Goal: Information Seeking & Learning: Learn about a topic

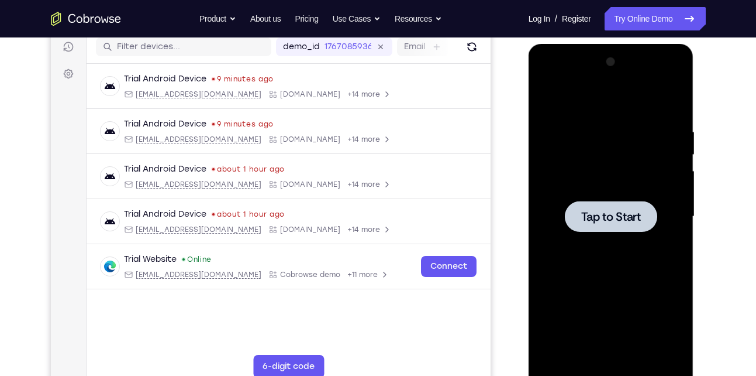
scroll to position [150, 0]
click at [628, 222] on span "Tap to Start" at bounding box center [611, 217] width 60 height 12
click at [631, 216] on span "Tap to Start" at bounding box center [611, 217] width 60 height 12
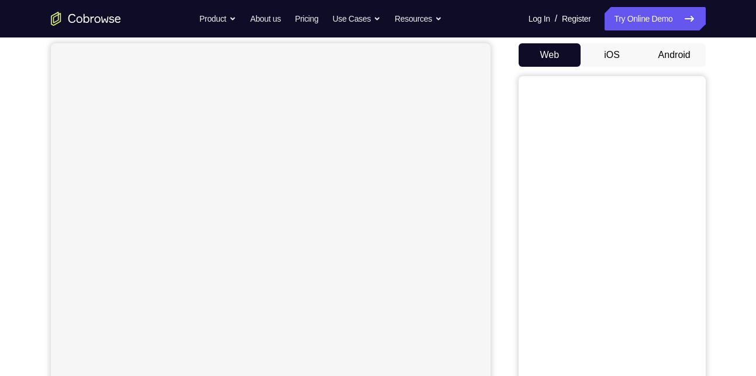
click at [669, 58] on button "Android" at bounding box center [674, 54] width 63 height 23
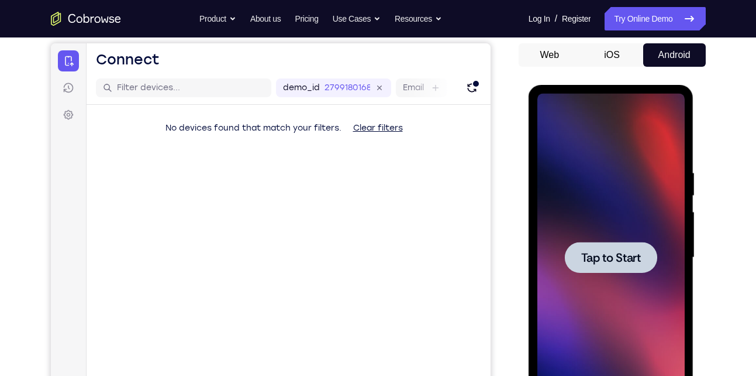
click at [605, 253] on span "Tap to Start" at bounding box center [611, 258] width 60 height 12
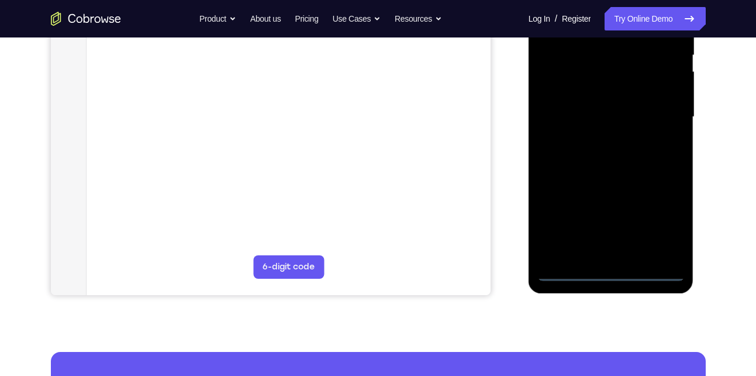
scroll to position [256, 0]
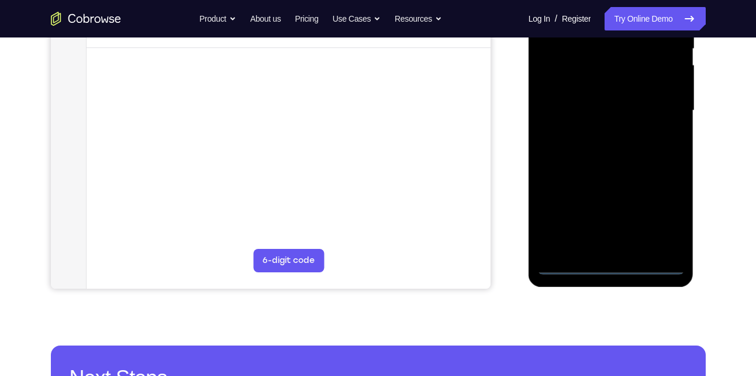
click at [617, 261] on div at bounding box center [611, 111] width 147 height 328
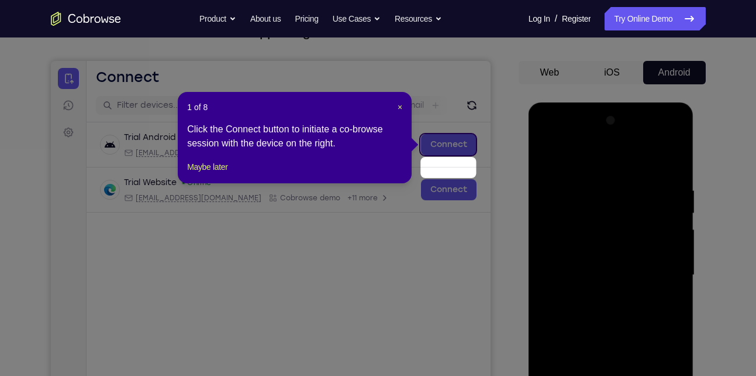
scroll to position [68, 0]
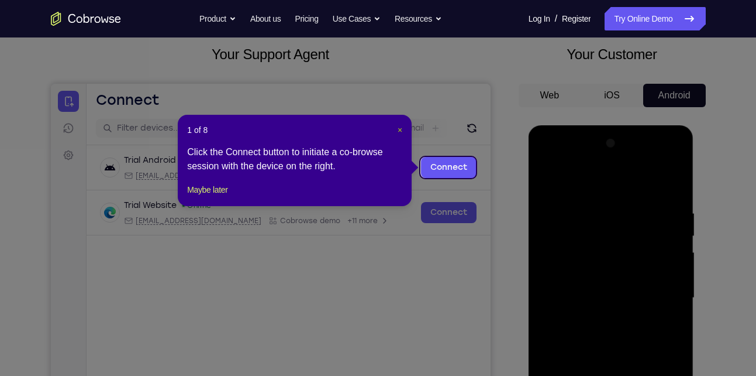
click at [398, 129] on span "×" at bounding box center [400, 129] width 5 height 9
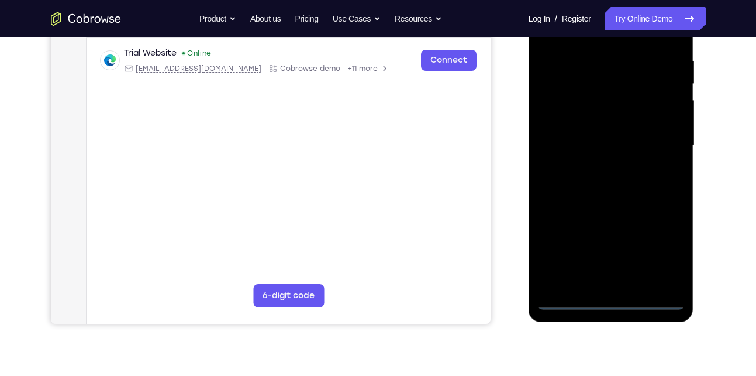
scroll to position [221, 0]
click at [613, 302] on div at bounding box center [611, 145] width 147 height 328
click at [656, 249] on div at bounding box center [611, 145] width 147 height 328
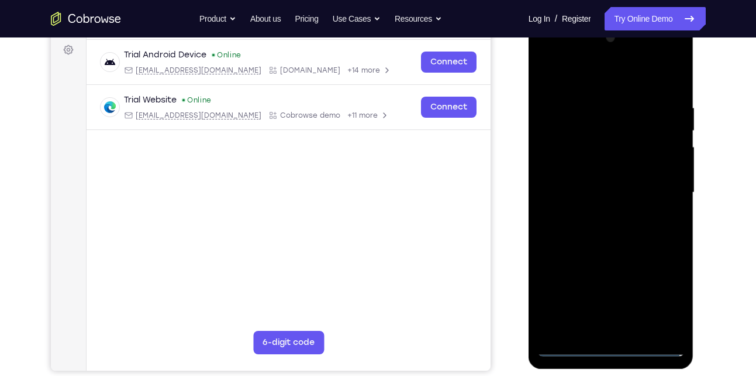
scroll to position [144, 0]
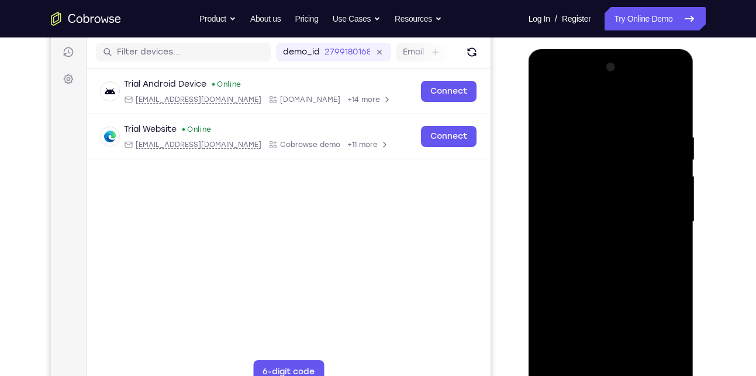
click at [587, 115] on div at bounding box center [611, 222] width 147 height 328
click at [662, 219] on div at bounding box center [611, 222] width 147 height 328
click at [598, 246] on div at bounding box center [611, 222] width 147 height 328
click at [608, 212] on div at bounding box center [611, 222] width 147 height 328
click at [570, 197] on div at bounding box center [611, 222] width 147 height 328
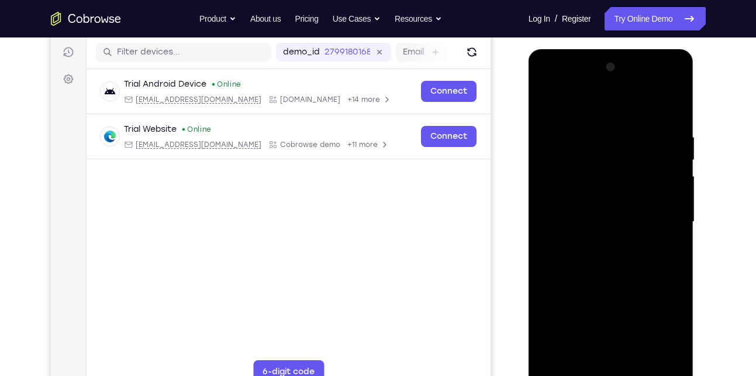
click at [574, 217] on div at bounding box center [611, 222] width 147 height 328
click at [618, 273] on div at bounding box center [611, 222] width 147 height 328
click at [595, 133] on div at bounding box center [611, 222] width 147 height 328
click at [663, 104] on div at bounding box center [611, 222] width 147 height 328
click at [670, 212] on div at bounding box center [611, 222] width 147 height 328
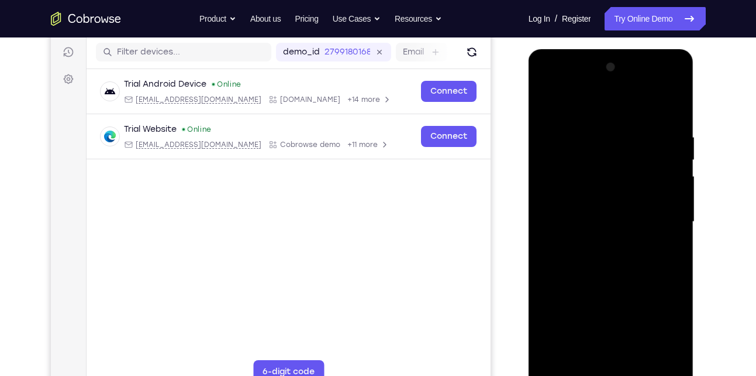
click at [657, 354] on div at bounding box center [611, 222] width 147 height 328
click at [678, 204] on div at bounding box center [611, 222] width 147 height 328
click at [546, 224] on div at bounding box center [611, 222] width 147 height 328
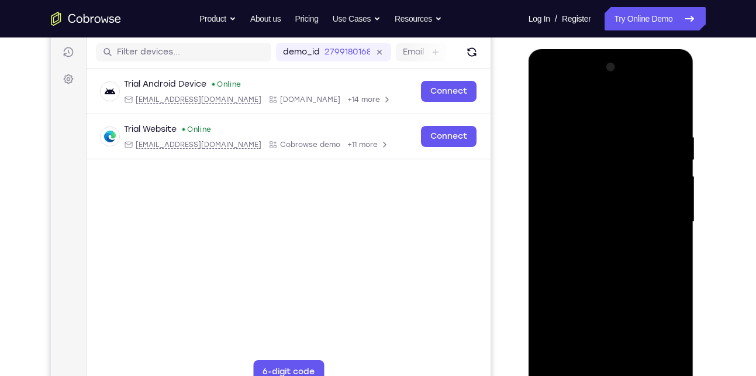
click at [541, 230] on div at bounding box center [611, 222] width 147 height 328
click at [540, 229] on div at bounding box center [611, 222] width 147 height 328
click at [677, 232] on div at bounding box center [611, 222] width 147 height 328
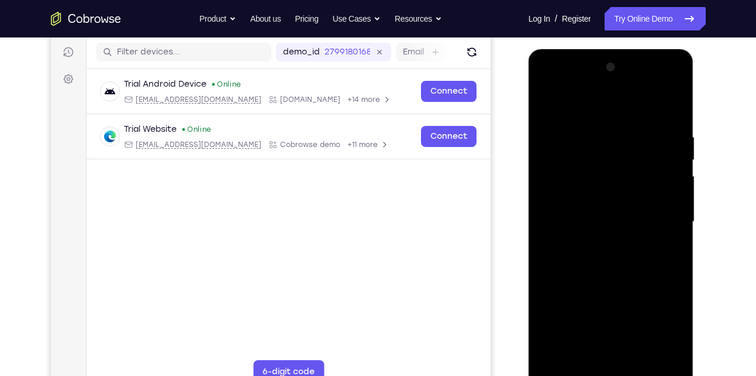
click at [677, 232] on div at bounding box center [611, 222] width 147 height 328
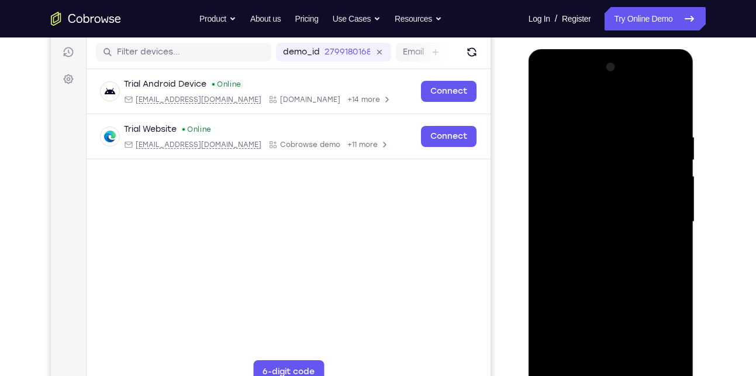
click at [677, 232] on div at bounding box center [611, 222] width 147 height 328
click at [687, 225] on div at bounding box center [612, 223] width 166 height 349
click at [683, 229] on div at bounding box center [611, 222] width 147 height 328
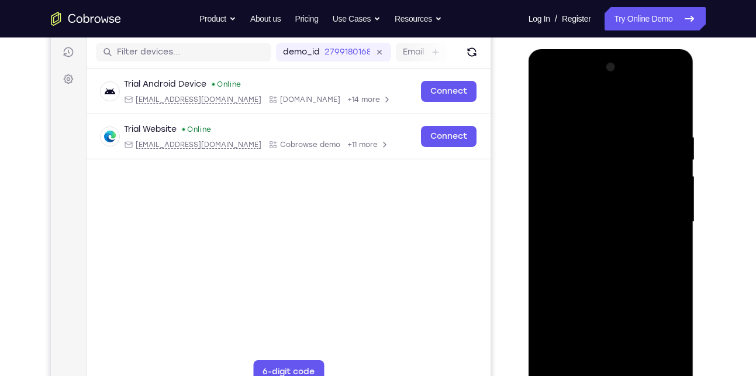
click at [683, 229] on div at bounding box center [611, 222] width 147 height 328
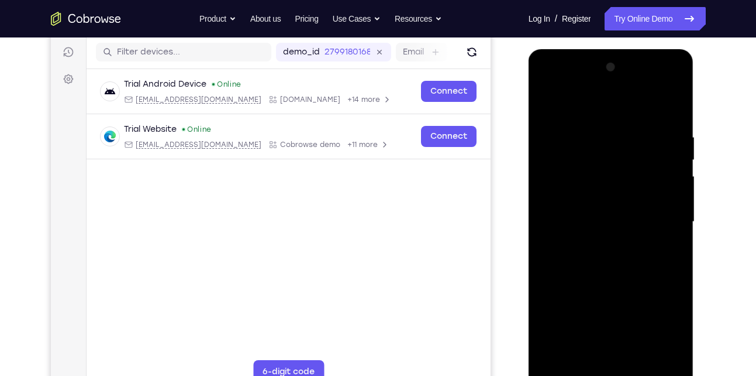
click at [683, 229] on div at bounding box center [611, 222] width 147 height 328
click at [673, 106] on div at bounding box center [611, 222] width 147 height 328
click at [639, 359] on div at bounding box center [611, 222] width 147 height 328
click at [607, 281] on div at bounding box center [611, 222] width 147 height 328
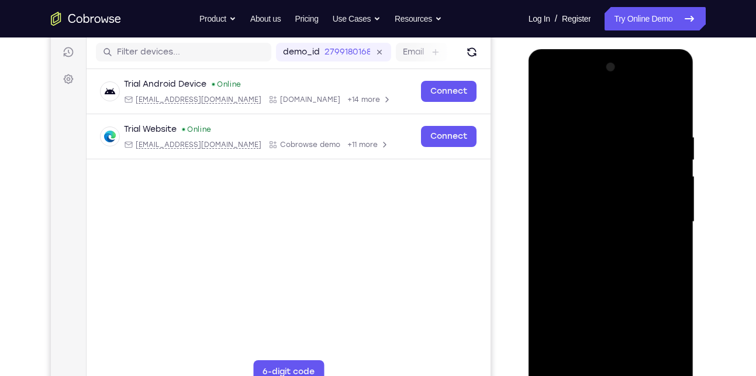
click at [599, 217] on div at bounding box center [611, 222] width 147 height 328
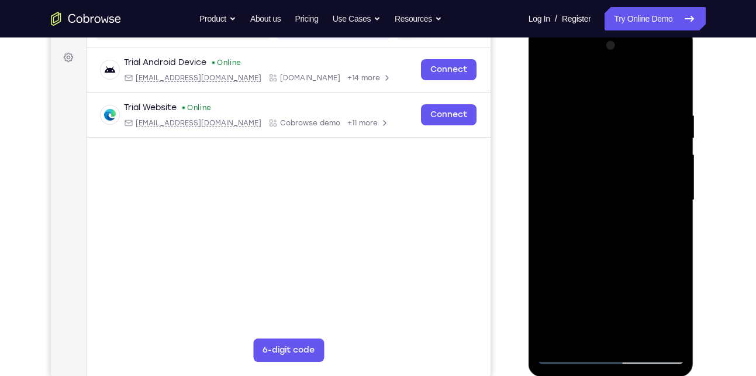
scroll to position [168, 0]
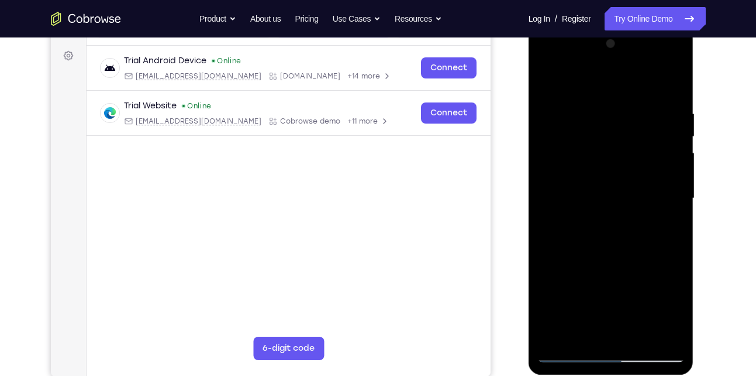
click at [570, 330] on div at bounding box center [611, 199] width 147 height 328
click at [626, 152] on div at bounding box center [611, 199] width 147 height 328
click at [636, 254] on div at bounding box center [611, 199] width 147 height 328
click at [606, 226] on div at bounding box center [611, 199] width 147 height 328
click at [591, 226] on div at bounding box center [611, 199] width 147 height 328
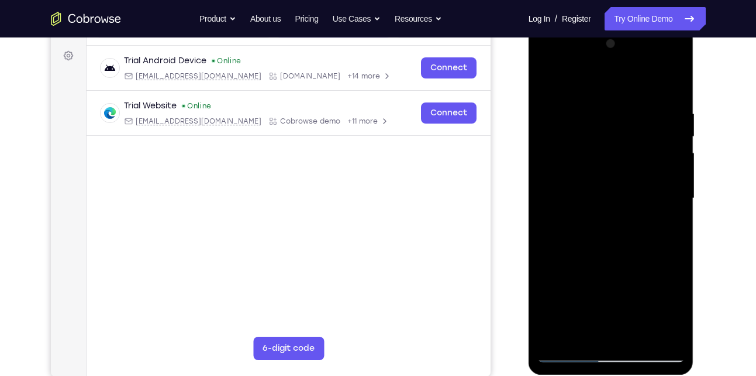
click at [591, 226] on div at bounding box center [611, 199] width 147 height 328
click at [674, 204] on div at bounding box center [611, 199] width 147 height 328
click at [545, 81] on div at bounding box center [611, 199] width 147 height 328
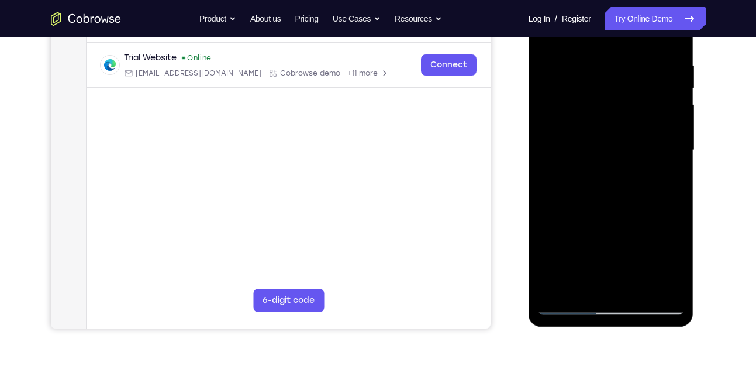
scroll to position [216, 0]
click at [595, 166] on div at bounding box center [611, 150] width 147 height 328
click at [591, 284] on div at bounding box center [611, 150] width 147 height 328
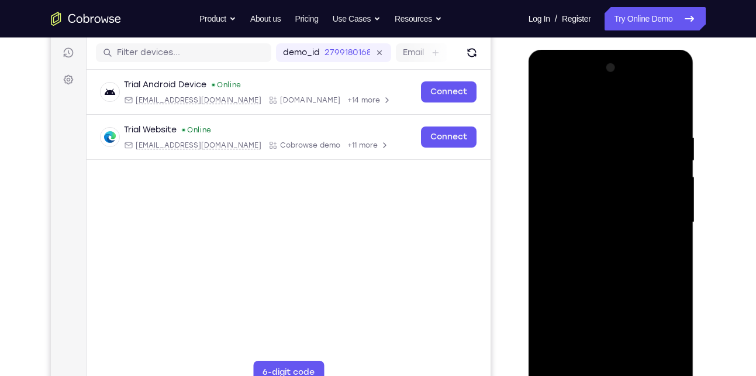
scroll to position [144, 0]
click at [545, 102] on div at bounding box center [611, 222] width 147 height 328
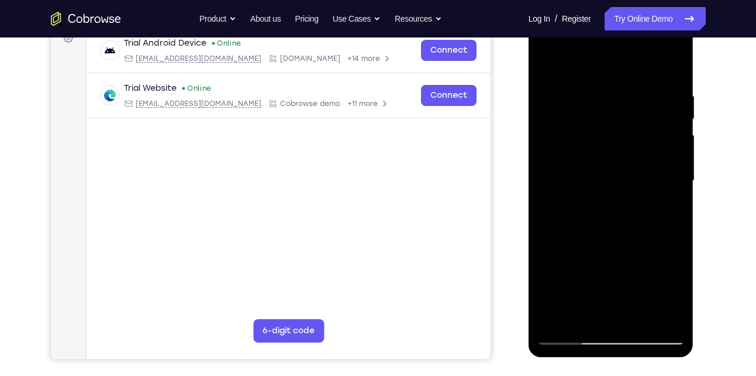
scroll to position [187, 0]
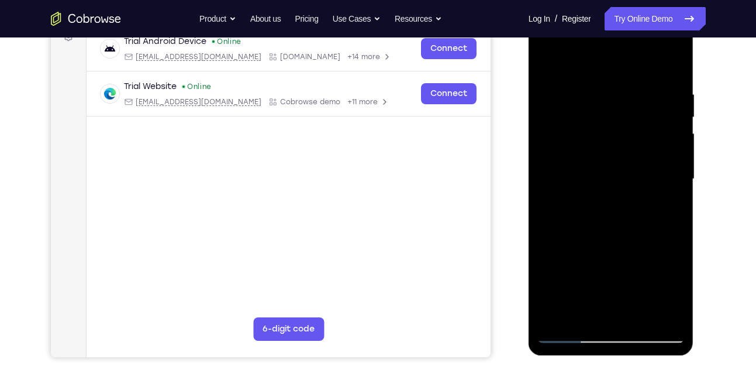
click at [589, 177] on div at bounding box center [611, 179] width 147 height 328
click at [588, 309] on div at bounding box center [611, 179] width 147 height 328
click at [634, 206] on div at bounding box center [611, 179] width 147 height 328
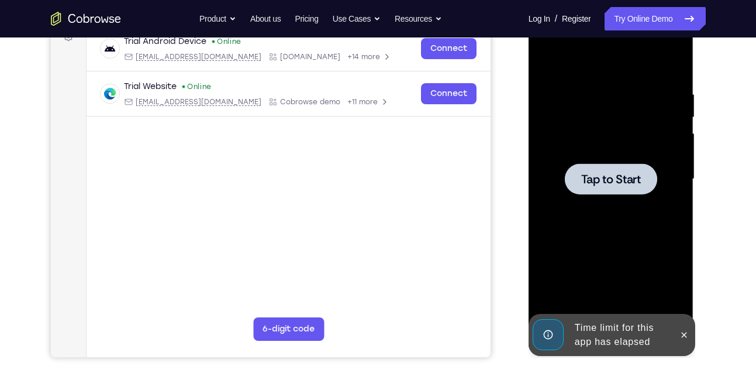
click at [626, 195] on div at bounding box center [611, 179] width 147 height 328
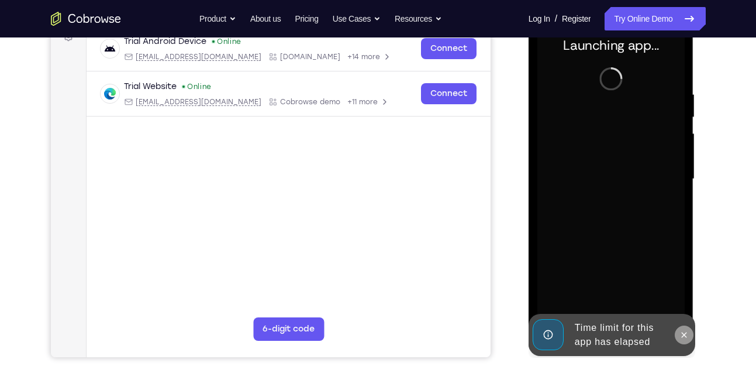
click at [683, 333] on icon at bounding box center [684, 334] width 5 height 5
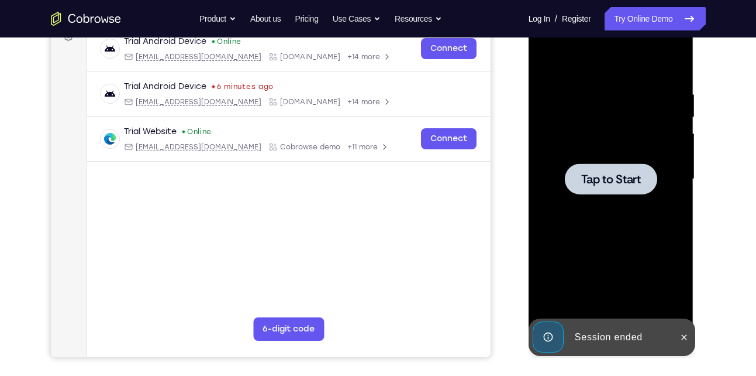
click at [621, 185] on span "Tap to Start" at bounding box center [611, 179] width 60 height 12
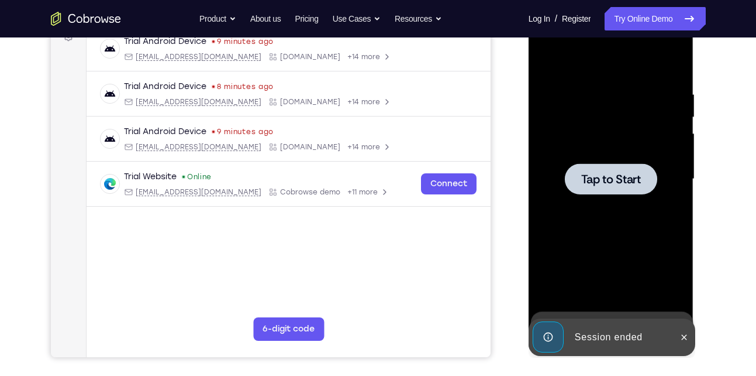
click at [605, 176] on span "Tap to Start" at bounding box center [611, 179] width 60 height 12
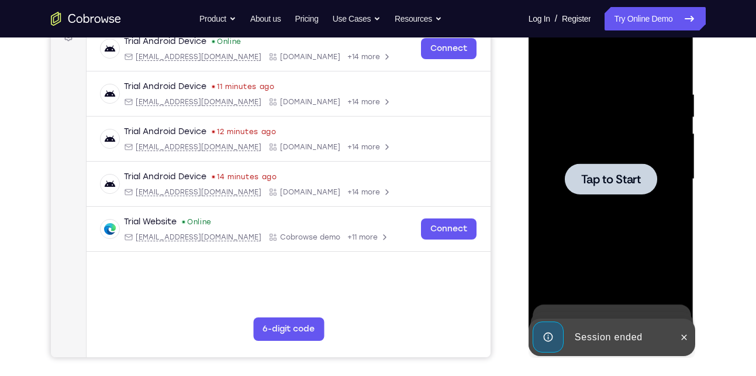
click at [605, 173] on span "Tap to Start" at bounding box center [611, 179] width 60 height 12
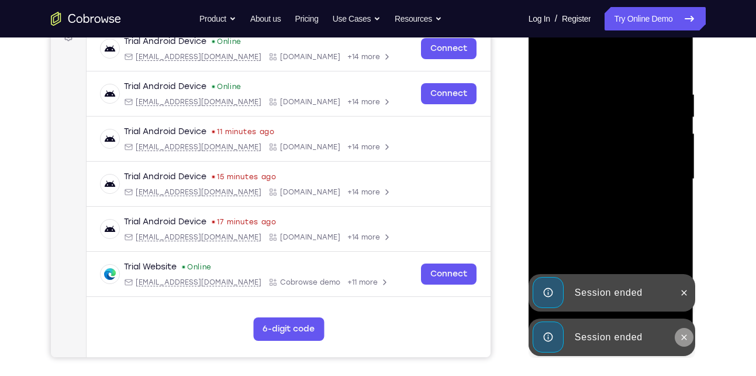
click at [687, 337] on icon at bounding box center [684, 336] width 9 height 9
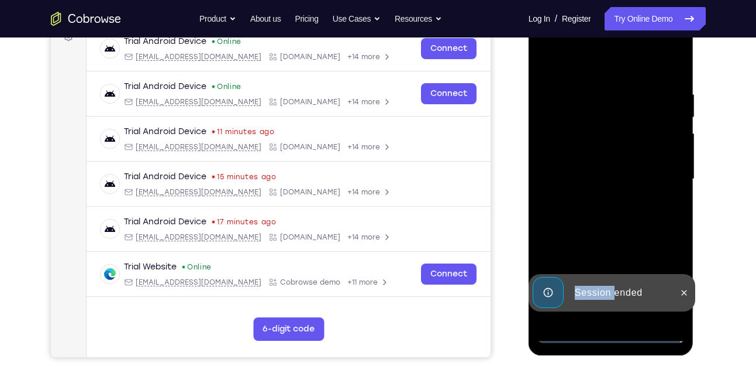
click at [687, 311] on div "Session ended" at bounding box center [612, 292] width 167 height 37
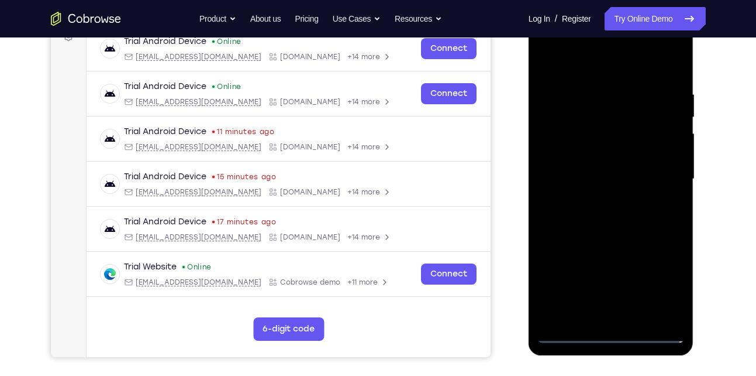
drag, startPoint x: 687, startPoint y: 337, endPoint x: 612, endPoint y: 331, distance: 75.1
click at [612, 331] on div at bounding box center [611, 179] width 147 height 328
click at [670, 285] on div at bounding box center [611, 179] width 147 height 328
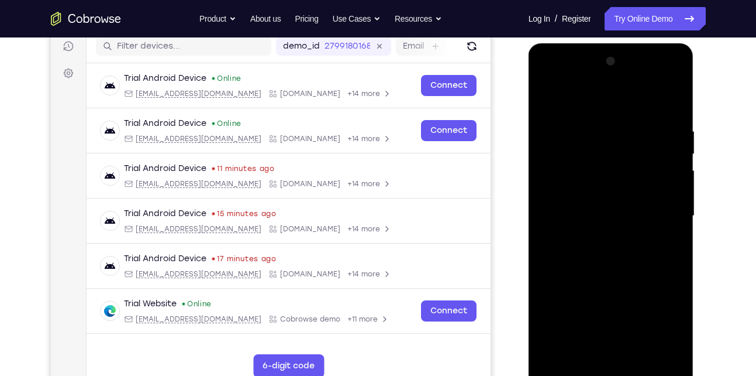
scroll to position [155, 0]
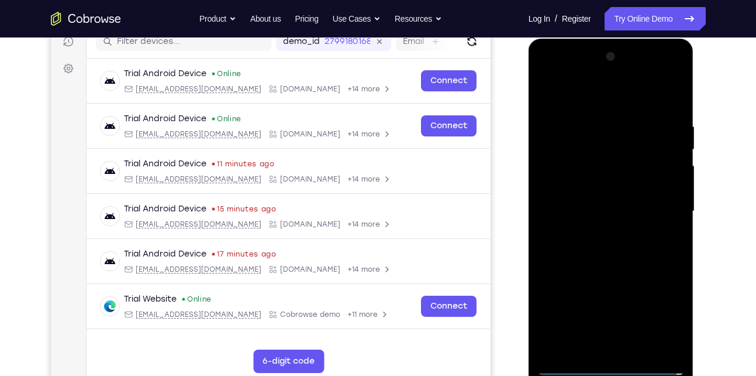
click at [581, 98] on div at bounding box center [611, 211] width 147 height 328
click at [670, 211] on div at bounding box center [611, 211] width 147 height 328
click at [601, 236] on div at bounding box center [611, 211] width 147 height 328
click at [614, 203] on div at bounding box center [611, 211] width 147 height 328
click at [584, 191] on div at bounding box center [611, 211] width 147 height 328
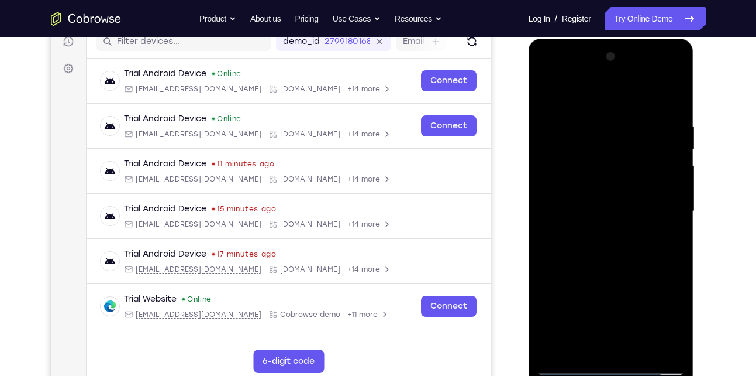
click at [605, 213] on div at bounding box center [611, 211] width 147 height 328
click at [588, 252] on div at bounding box center [611, 211] width 147 height 328
click at [584, 178] on div at bounding box center [611, 211] width 147 height 328
click at [589, 246] on div at bounding box center [611, 211] width 147 height 328
click at [597, 204] on div at bounding box center [611, 211] width 147 height 328
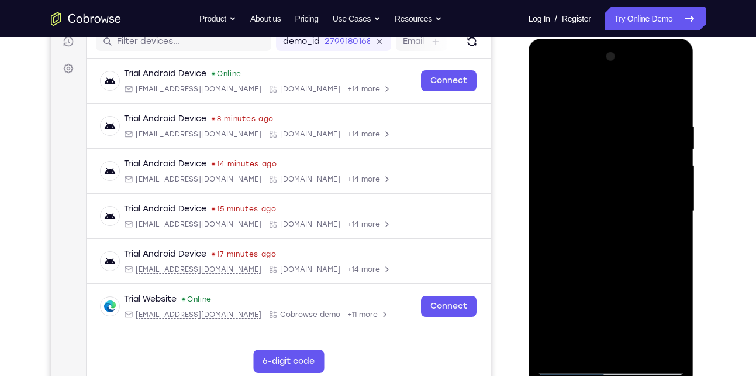
drag, startPoint x: 614, startPoint y: 237, endPoint x: 716, endPoint y: 86, distance: 182.3
click at [614, 237] on div at bounding box center [611, 211] width 147 height 328
click at [614, 246] on div at bounding box center [611, 211] width 147 height 328
click at [621, 244] on div at bounding box center [611, 211] width 147 height 328
click at [600, 243] on div at bounding box center [611, 211] width 147 height 328
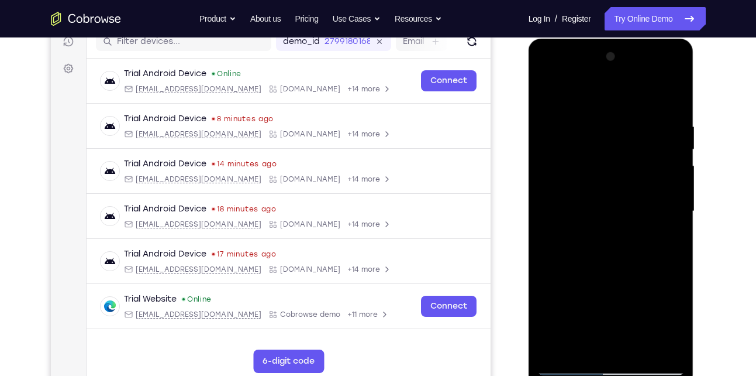
click at [613, 147] on div at bounding box center [611, 211] width 147 height 328
click at [598, 243] on div at bounding box center [611, 211] width 147 height 328
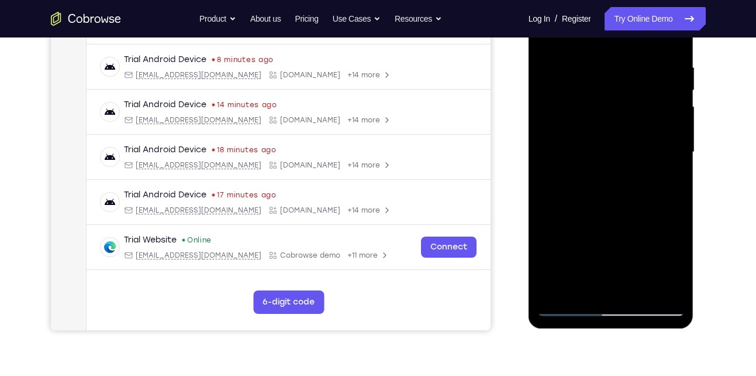
click at [618, 184] on div at bounding box center [611, 152] width 147 height 328
click at [594, 190] on div at bounding box center [611, 152] width 147 height 328
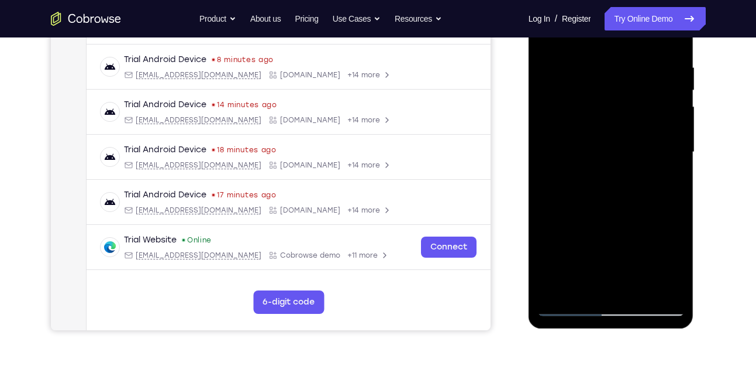
scroll to position [156, 0]
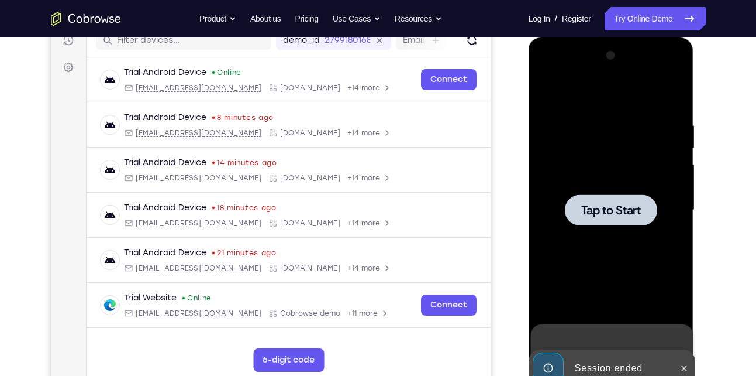
click at [573, 202] on div at bounding box center [611, 209] width 92 height 31
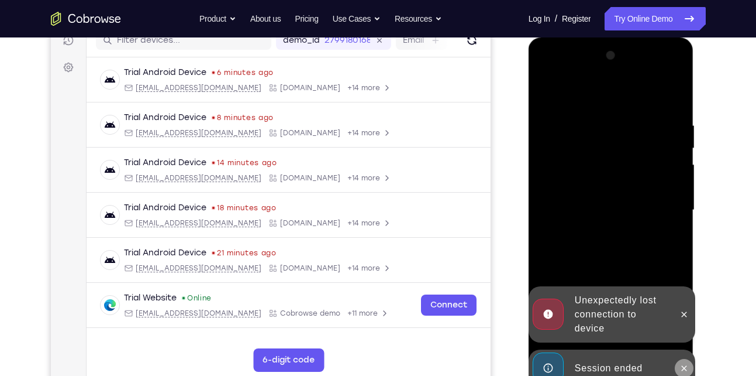
click at [684, 366] on icon at bounding box center [684, 367] width 9 height 9
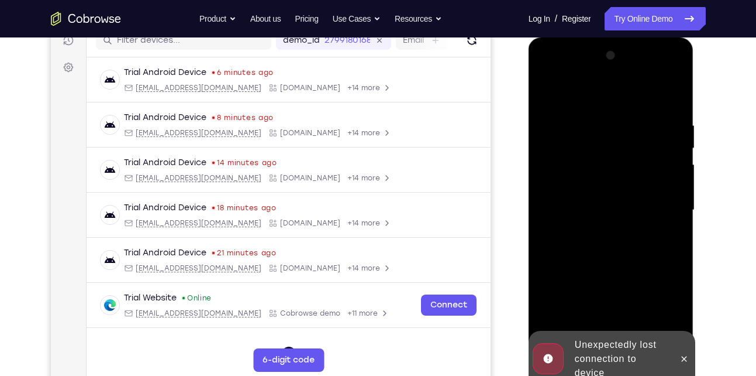
click at [684, 314] on div at bounding box center [611, 210] width 147 height 328
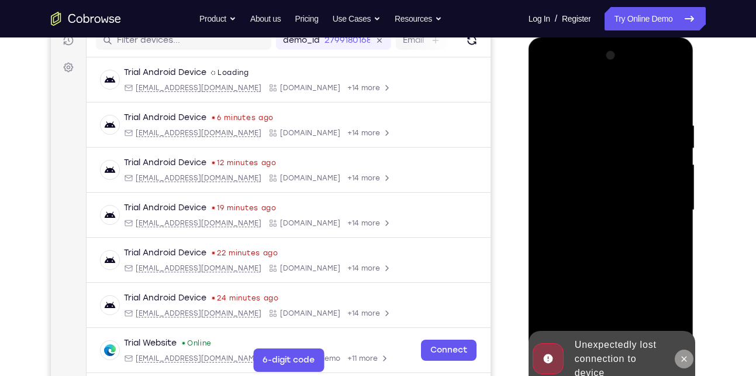
click at [685, 358] on icon at bounding box center [684, 358] width 9 height 9
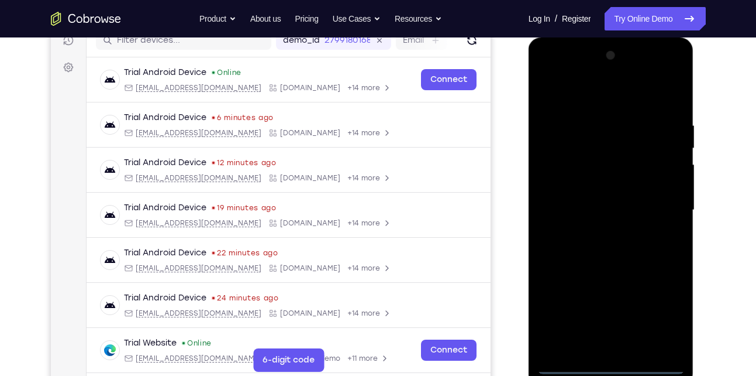
click at [607, 363] on div at bounding box center [611, 210] width 147 height 328
click at [664, 308] on div at bounding box center [611, 210] width 147 height 328
click at [569, 86] on div at bounding box center [611, 210] width 147 height 328
click at [661, 207] on div at bounding box center [611, 210] width 147 height 328
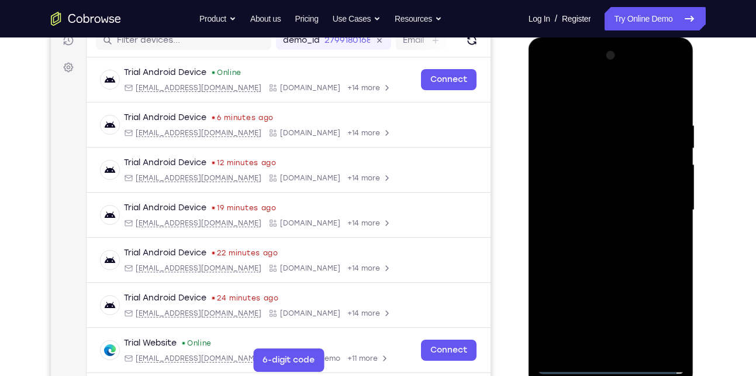
click at [597, 233] on div at bounding box center [611, 210] width 147 height 328
click at [613, 198] on div at bounding box center [611, 210] width 147 height 328
click at [593, 187] on div at bounding box center [611, 210] width 147 height 328
click at [591, 206] on div at bounding box center [611, 210] width 147 height 328
click at [607, 252] on div at bounding box center [611, 210] width 147 height 328
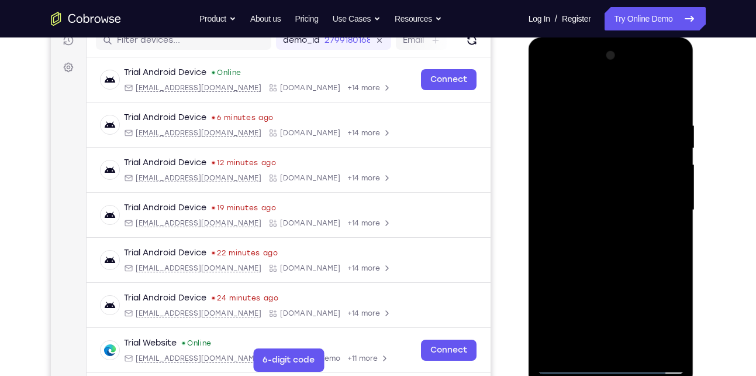
click at [609, 247] on div at bounding box center [611, 210] width 147 height 328
click at [619, 262] on div at bounding box center [611, 210] width 147 height 328
click at [594, 106] on div at bounding box center [611, 210] width 147 height 328
click at [664, 215] on div at bounding box center [611, 210] width 147 height 328
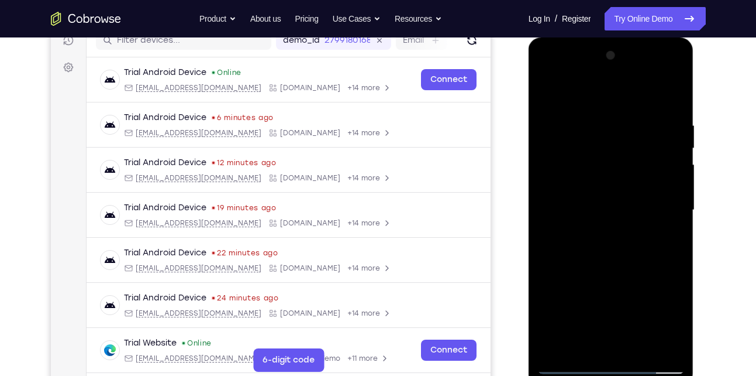
click at [664, 215] on div at bounding box center [611, 210] width 147 height 328
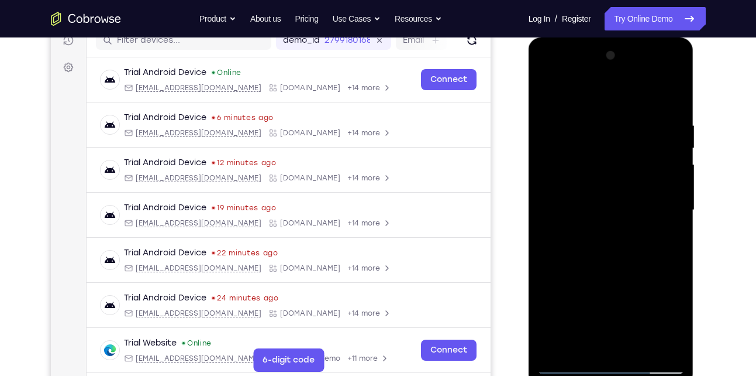
click at [671, 215] on div at bounding box center [611, 210] width 147 height 328
click at [676, 232] on div at bounding box center [611, 210] width 147 height 328
click at [546, 226] on div at bounding box center [611, 210] width 147 height 328
click at [673, 239] on div at bounding box center [611, 210] width 147 height 328
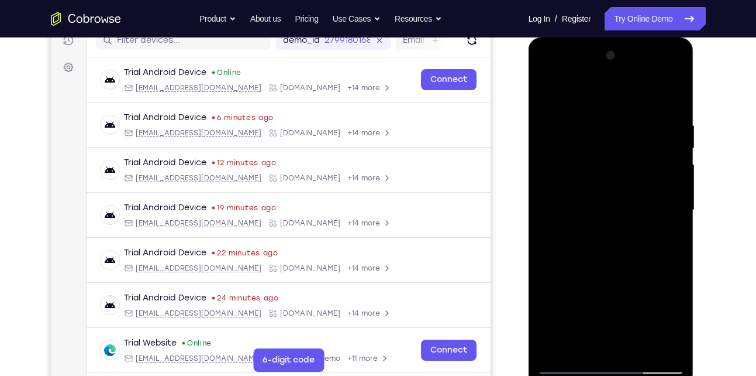
click at [673, 239] on div at bounding box center [611, 210] width 147 height 328
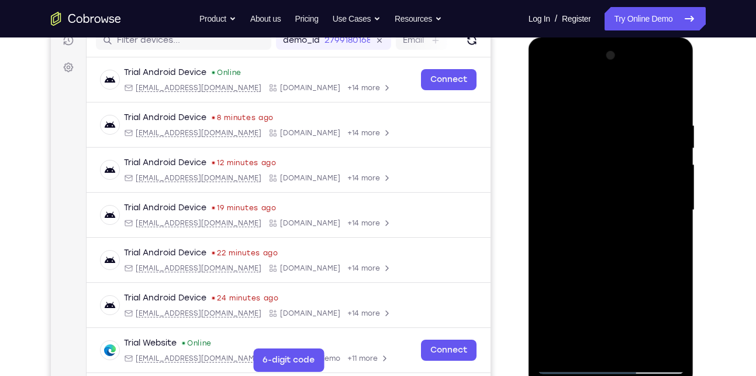
click at [673, 239] on div at bounding box center [611, 210] width 147 height 328
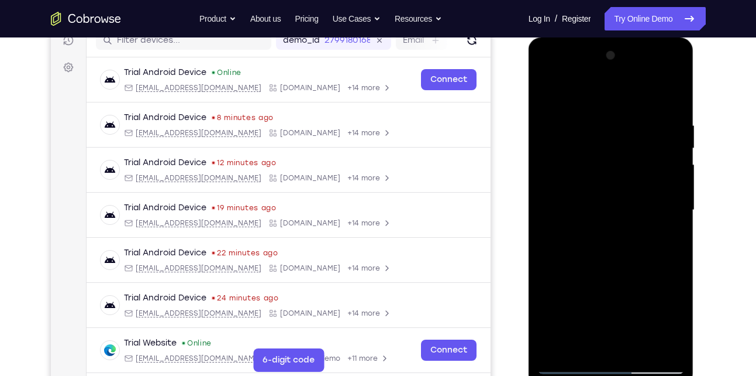
click at [673, 239] on div at bounding box center [611, 210] width 147 height 328
click at [673, 95] on div at bounding box center [611, 210] width 147 height 328
drag, startPoint x: 587, startPoint y: 253, endPoint x: 625, endPoint y: 138, distance: 120.8
click at [625, 138] on div at bounding box center [611, 210] width 147 height 328
drag, startPoint x: 592, startPoint y: 260, endPoint x: 621, endPoint y: 171, distance: 93.0
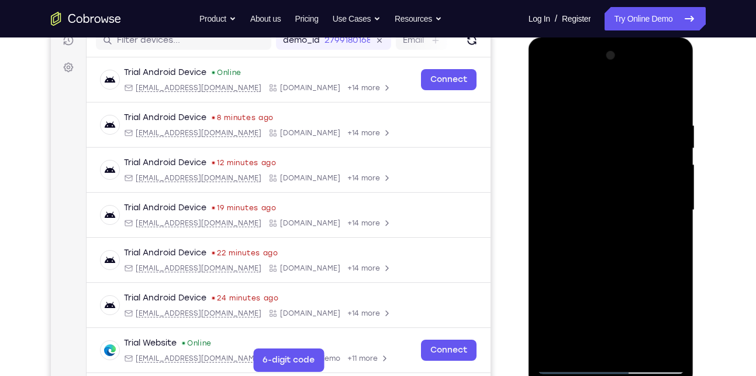
click at [621, 171] on div at bounding box center [611, 210] width 147 height 328
drag, startPoint x: 602, startPoint y: 252, endPoint x: 631, endPoint y: 103, distance: 151.4
click at [631, 103] on div at bounding box center [611, 210] width 147 height 328
click at [676, 184] on div at bounding box center [611, 210] width 147 height 328
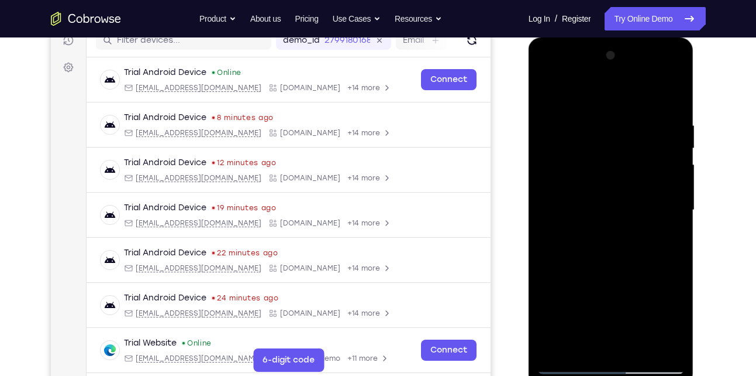
click at [676, 184] on div at bounding box center [611, 210] width 147 height 328
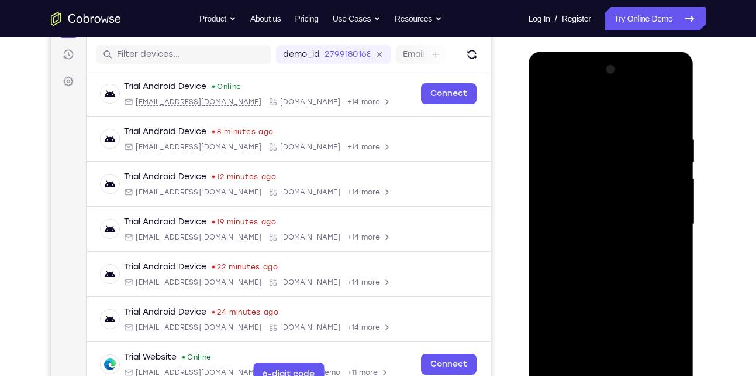
scroll to position [142, 0]
drag, startPoint x: 625, startPoint y: 160, endPoint x: 611, endPoint y: 238, distance: 79.0
click at [611, 238] on div at bounding box center [611, 225] width 147 height 328
click at [547, 272] on div at bounding box center [611, 225] width 147 height 328
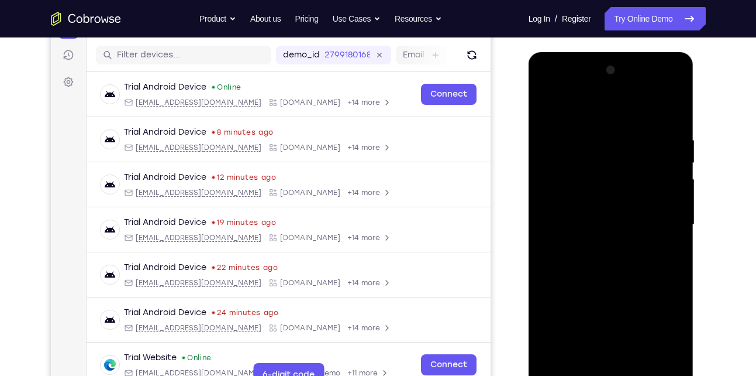
click at [547, 272] on div at bounding box center [611, 225] width 147 height 328
click at [680, 272] on div at bounding box center [611, 225] width 147 height 328
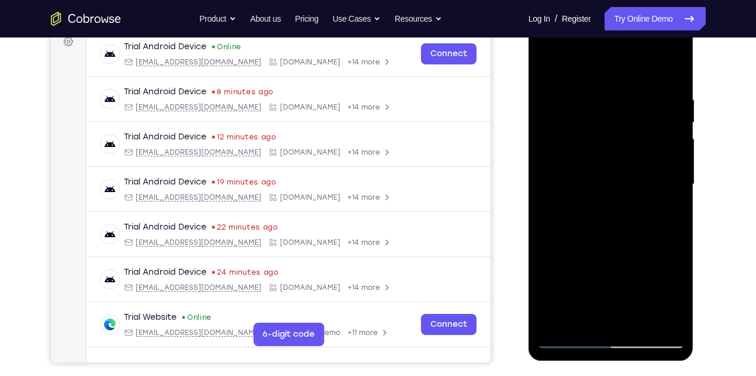
scroll to position [182, 0]
drag, startPoint x: 623, startPoint y: 222, endPoint x: 617, endPoint y: 130, distance: 92.0
click at [617, 130] on div at bounding box center [611, 184] width 147 height 328
drag, startPoint x: 604, startPoint y: 233, endPoint x: 604, endPoint y: 159, distance: 74.9
click at [604, 159] on div at bounding box center [611, 184] width 147 height 328
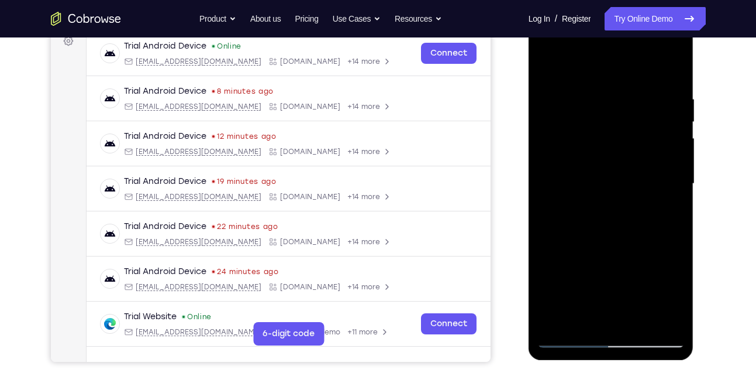
click at [555, 170] on div at bounding box center [611, 184] width 147 height 328
drag, startPoint x: 631, startPoint y: 179, endPoint x: 632, endPoint y: 108, distance: 71.4
click at [632, 108] on div at bounding box center [611, 184] width 147 height 328
drag, startPoint x: 630, startPoint y: 213, endPoint x: 633, endPoint y: 101, distance: 112.4
click at [633, 101] on div at bounding box center [611, 184] width 147 height 328
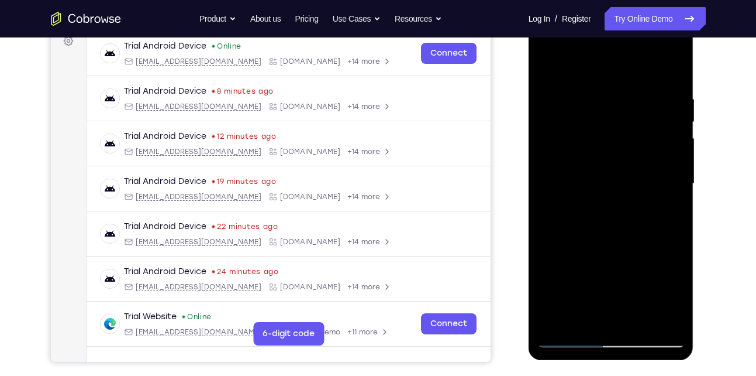
drag, startPoint x: 615, startPoint y: 247, endPoint x: 635, endPoint y: 119, distance: 130.1
click at [635, 119] on div at bounding box center [611, 184] width 147 height 328
drag, startPoint x: 611, startPoint y: 261, endPoint x: 625, endPoint y: 160, distance: 102.8
click at [625, 160] on div at bounding box center [611, 184] width 147 height 328
click at [676, 205] on div at bounding box center [611, 184] width 147 height 328
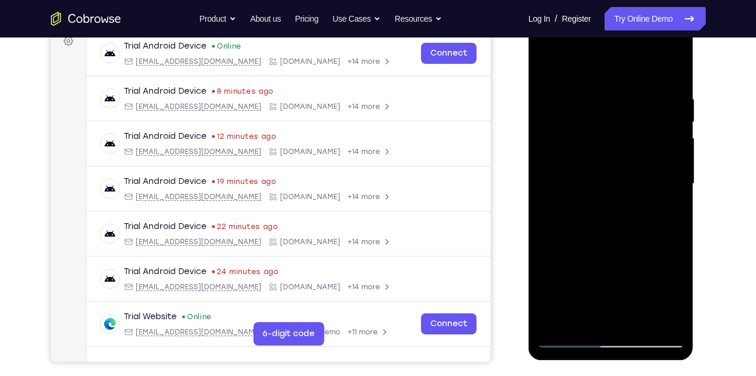
click at [676, 205] on div at bounding box center [611, 184] width 147 height 328
drag, startPoint x: 595, startPoint y: 225, endPoint x: 602, endPoint y: 154, distance: 71.1
click at [602, 154] on div at bounding box center [611, 184] width 147 height 328
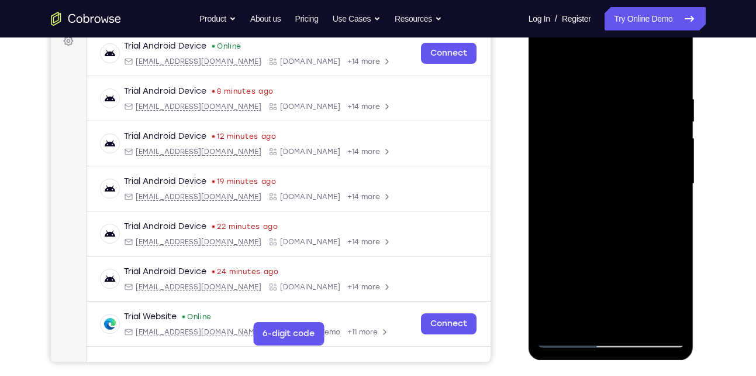
drag, startPoint x: 606, startPoint y: 264, endPoint x: 605, endPoint y: 163, distance: 101.2
click at [605, 163] on div at bounding box center [611, 184] width 147 height 328
drag, startPoint x: 601, startPoint y: 261, endPoint x: 611, endPoint y: 171, distance: 90.6
click at [611, 171] on div at bounding box center [611, 184] width 147 height 328
drag, startPoint x: 626, startPoint y: 241, endPoint x: 626, endPoint y: 126, distance: 115.2
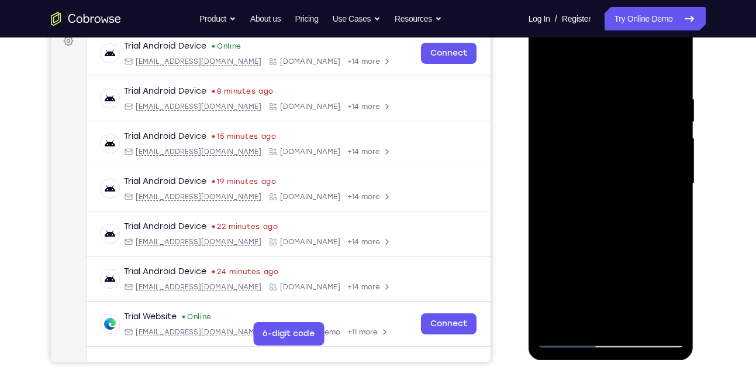
click at [626, 126] on div at bounding box center [611, 184] width 147 height 328
drag, startPoint x: 614, startPoint y: 252, endPoint x: 615, endPoint y: 142, distance: 109.4
click at [615, 142] on div at bounding box center [611, 184] width 147 height 328
drag, startPoint x: 616, startPoint y: 250, endPoint x: 624, endPoint y: 183, distance: 67.8
click at [624, 183] on div at bounding box center [611, 184] width 147 height 328
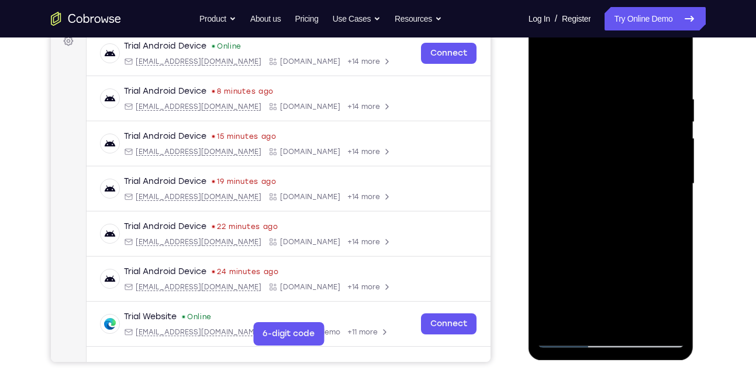
drag, startPoint x: 616, startPoint y: 282, endPoint x: 625, endPoint y: 147, distance: 134.8
click at [625, 147] on div at bounding box center [611, 184] width 147 height 328
drag, startPoint x: 621, startPoint y: 249, endPoint x: 630, endPoint y: 97, distance: 151.8
click at [630, 97] on div at bounding box center [611, 184] width 147 height 328
drag, startPoint x: 621, startPoint y: 239, endPoint x: 634, endPoint y: 120, distance: 119.4
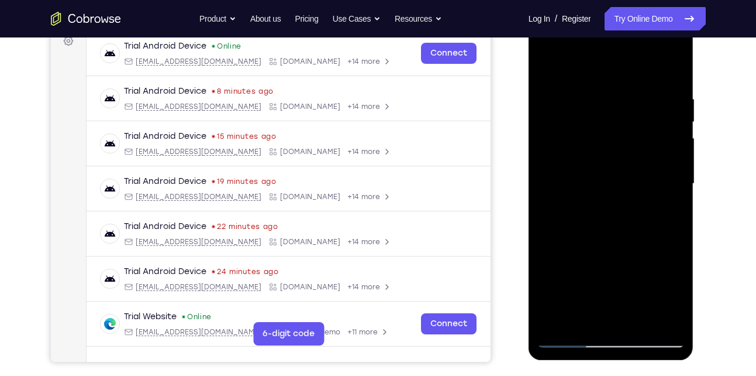
click at [634, 120] on div at bounding box center [611, 184] width 147 height 328
drag, startPoint x: 625, startPoint y: 208, endPoint x: 629, endPoint y: 61, distance: 146.3
click at [629, 61] on div at bounding box center [611, 184] width 147 height 328
drag, startPoint x: 616, startPoint y: 204, endPoint x: 629, endPoint y: 135, distance: 70.2
click at [629, 135] on div at bounding box center [611, 184] width 147 height 328
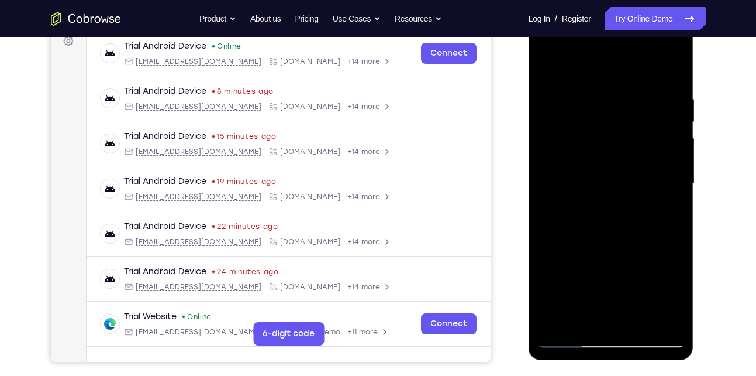
drag, startPoint x: 629, startPoint y: 214, endPoint x: 638, endPoint y: 93, distance: 121.4
click at [638, 93] on div at bounding box center [611, 184] width 147 height 328
drag, startPoint x: 654, startPoint y: 256, endPoint x: 658, endPoint y: 123, distance: 132.8
click at [658, 123] on div at bounding box center [611, 184] width 147 height 328
drag, startPoint x: 628, startPoint y: 252, endPoint x: 629, endPoint y: 107, distance: 144.5
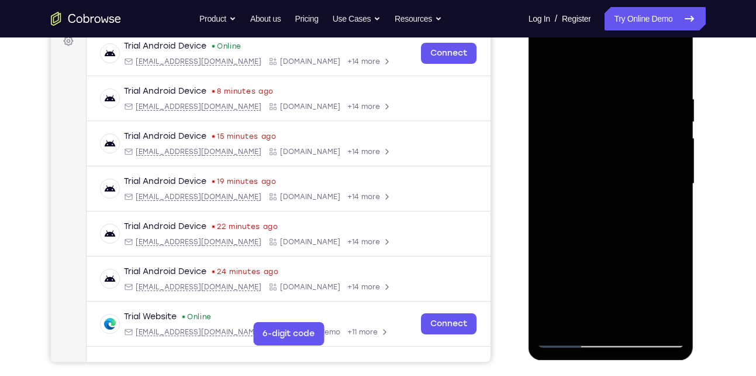
click at [629, 107] on div at bounding box center [611, 184] width 147 height 328
drag, startPoint x: 617, startPoint y: 250, endPoint x: 623, endPoint y: 197, distance: 53.5
click at [623, 197] on div at bounding box center [611, 184] width 147 height 328
click at [678, 186] on div at bounding box center [611, 184] width 147 height 328
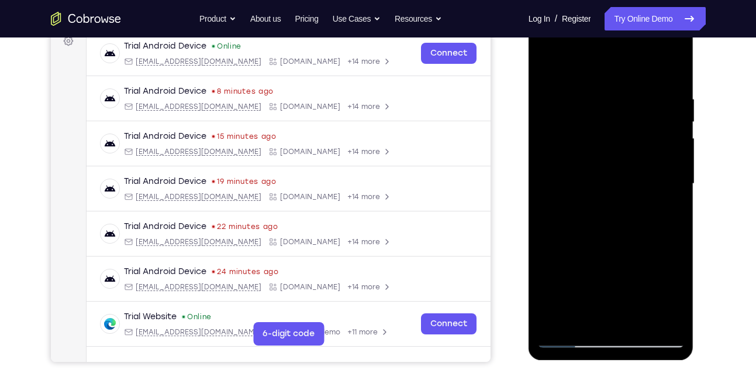
click at [678, 186] on div at bounding box center [611, 184] width 147 height 328
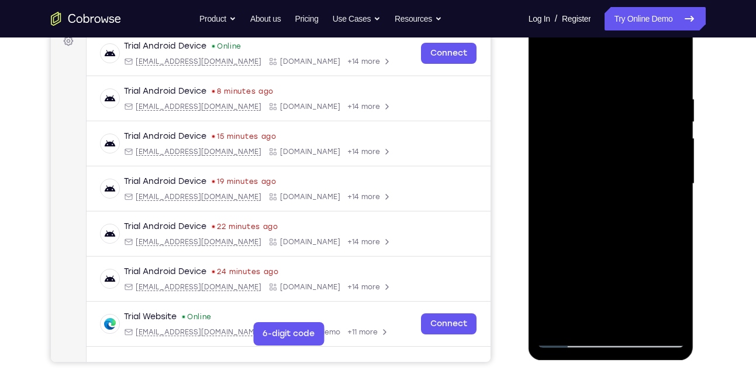
click at [678, 186] on div at bounding box center [611, 184] width 147 height 328
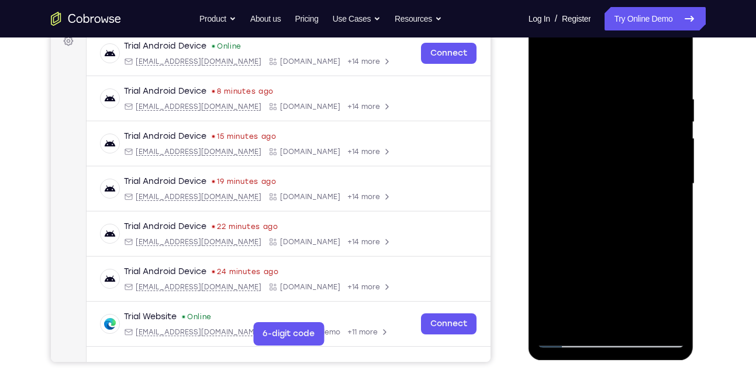
click at [678, 186] on div at bounding box center [611, 184] width 147 height 328
drag, startPoint x: 617, startPoint y: 212, endPoint x: 628, endPoint y: 111, distance: 101.8
click at [628, 111] on div at bounding box center [611, 184] width 147 height 328
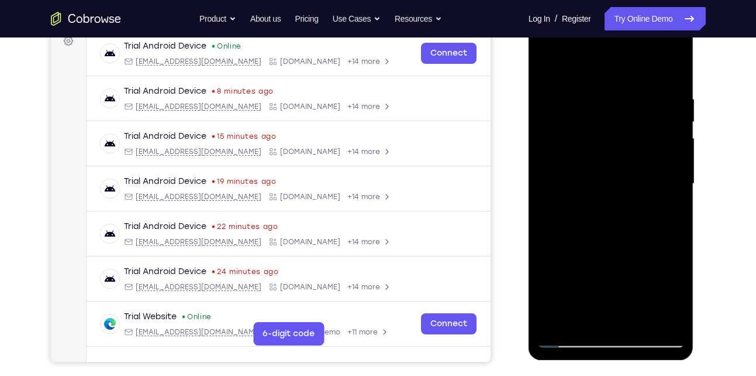
drag, startPoint x: 615, startPoint y: 250, endPoint x: 640, endPoint y: 128, distance: 124.9
click at [640, 128] on div at bounding box center [611, 184] width 147 height 328
drag, startPoint x: 620, startPoint y: 242, endPoint x: 629, endPoint y: 212, distance: 31.3
click at [629, 212] on div at bounding box center [611, 184] width 147 height 328
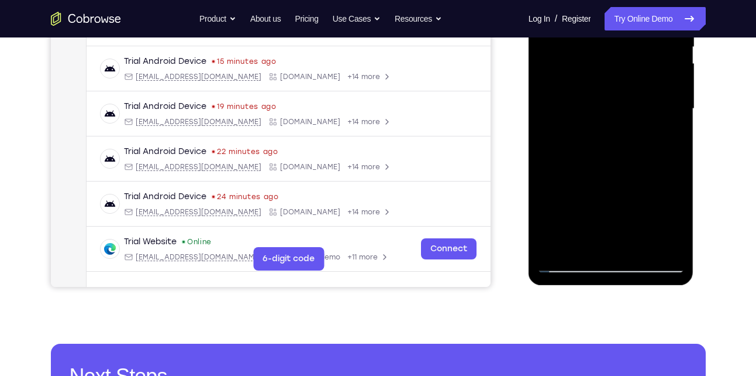
scroll to position [266, 0]
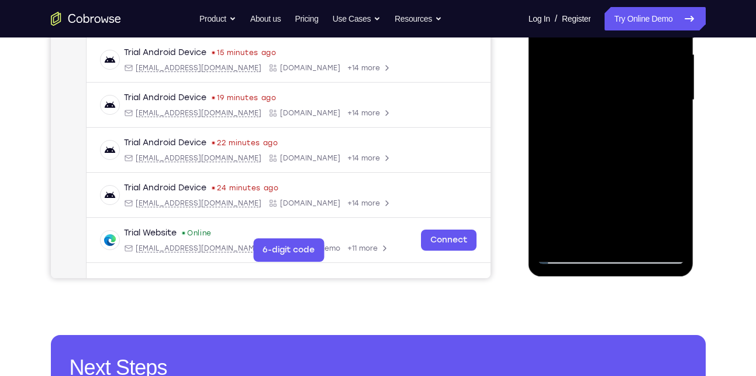
drag, startPoint x: 622, startPoint y: 199, endPoint x: 636, endPoint y: 127, distance: 73.9
click at [636, 127] on div at bounding box center [611, 100] width 147 height 328
drag, startPoint x: 607, startPoint y: 202, endPoint x: 640, endPoint y: 104, distance: 104.3
click at [640, 104] on div at bounding box center [611, 100] width 147 height 328
drag, startPoint x: 605, startPoint y: 188, endPoint x: 642, endPoint y: 71, distance: 122.5
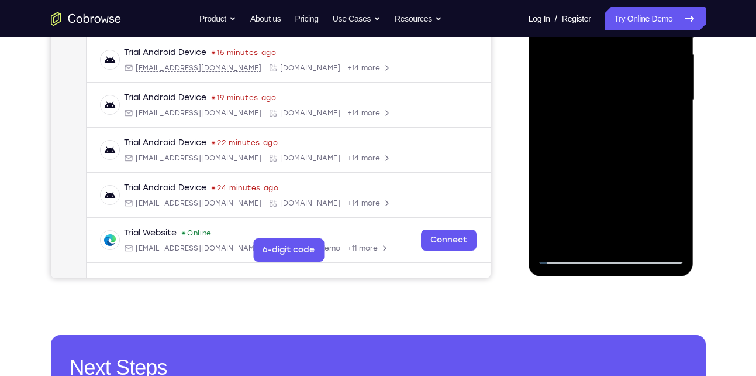
click at [642, 71] on div at bounding box center [611, 100] width 147 height 328
drag, startPoint x: 603, startPoint y: 191, endPoint x: 638, endPoint y: 89, distance: 108.2
click at [638, 89] on div at bounding box center [611, 100] width 147 height 328
drag, startPoint x: 601, startPoint y: 193, endPoint x: 635, endPoint y: 61, distance: 135.9
click at [635, 61] on div at bounding box center [611, 100] width 147 height 328
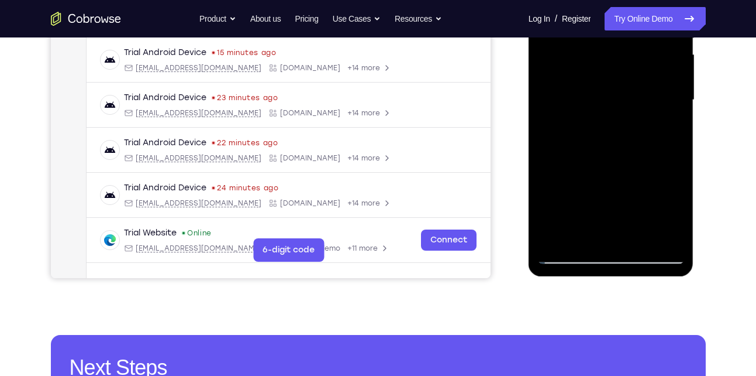
drag, startPoint x: 617, startPoint y: 173, endPoint x: 623, endPoint y: 151, distance: 22.0
click at [623, 151] on div at bounding box center [611, 100] width 147 height 328
click at [674, 144] on div at bounding box center [611, 100] width 147 height 328
drag, startPoint x: 602, startPoint y: 176, endPoint x: 619, endPoint y: 37, distance: 139.7
click at [619, 37] on div at bounding box center [611, 100] width 147 height 328
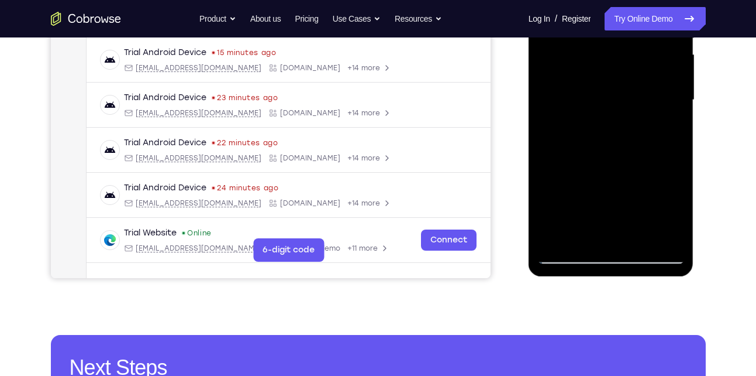
drag, startPoint x: 597, startPoint y: 174, endPoint x: 616, endPoint y: 112, distance: 64.6
click at [616, 112] on div at bounding box center [611, 100] width 147 height 328
drag, startPoint x: 586, startPoint y: 174, endPoint x: 629, endPoint y: 49, distance: 131.9
click at [629, 49] on div at bounding box center [611, 100] width 147 height 328
drag, startPoint x: 599, startPoint y: 177, endPoint x: 629, endPoint y: 91, distance: 91.6
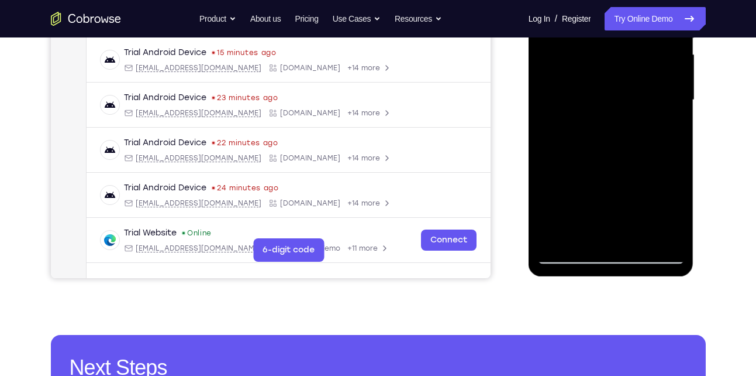
click at [629, 91] on div at bounding box center [611, 100] width 147 height 328
drag, startPoint x: 601, startPoint y: 174, endPoint x: 611, endPoint y: 149, distance: 27.3
click at [611, 149] on div at bounding box center [611, 100] width 147 height 328
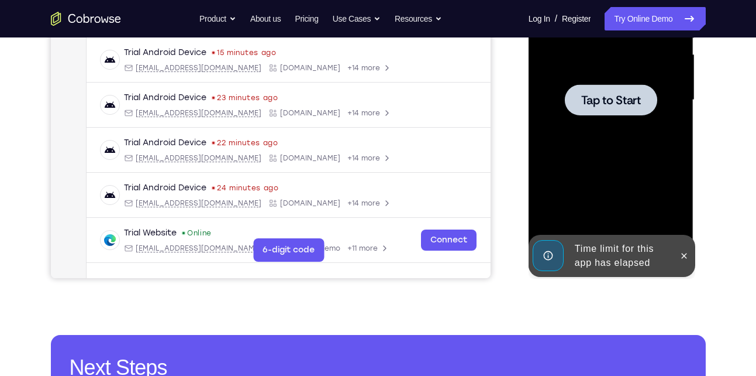
click at [633, 134] on div at bounding box center [611, 100] width 147 height 328
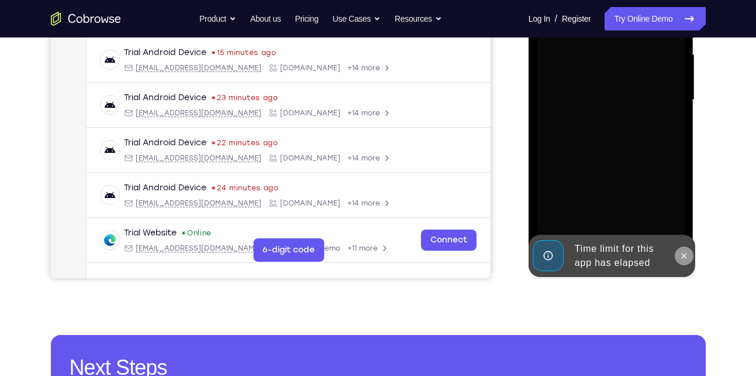
click at [681, 254] on icon at bounding box center [684, 255] width 9 height 9
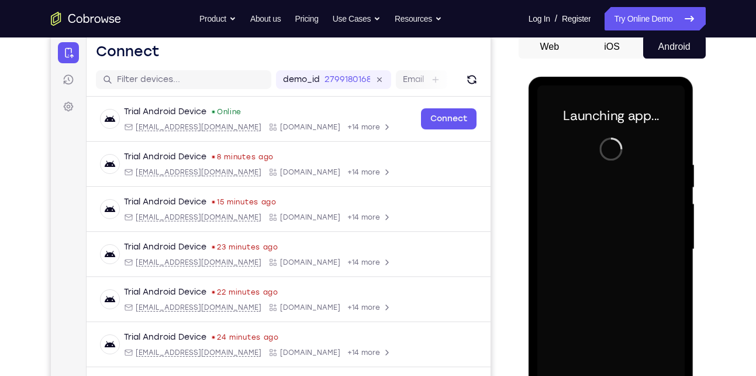
scroll to position [101, 0]
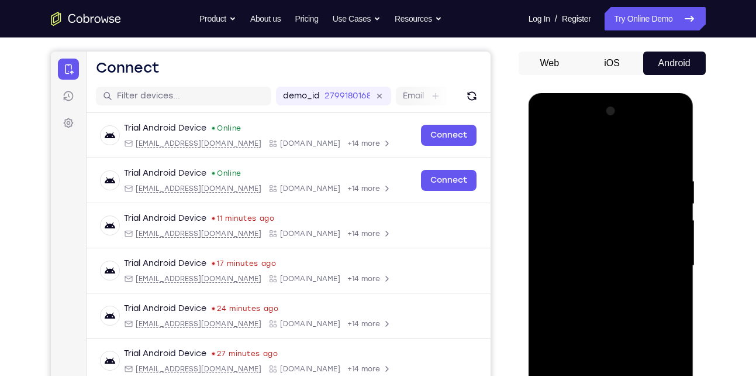
click at [584, 183] on div at bounding box center [611, 266] width 147 height 328
